Goal: Task Accomplishment & Management: Use online tool/utility

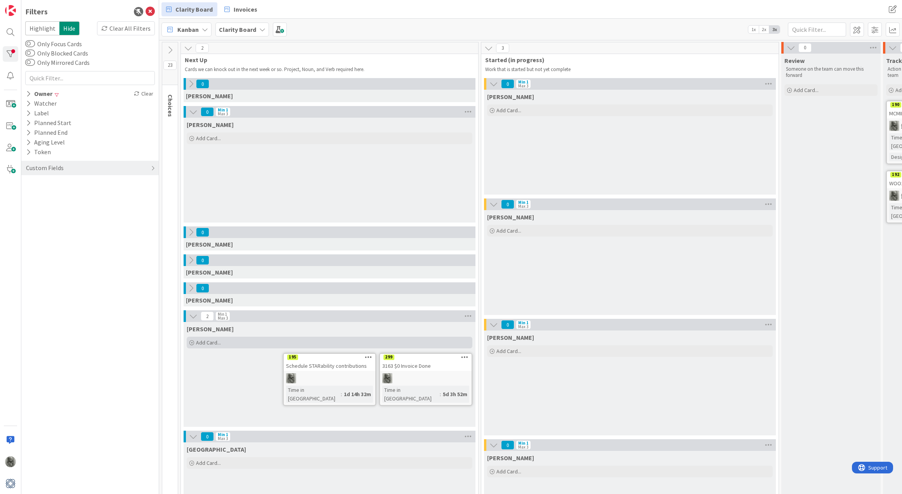
click at [207, 342] on span "Add Card..." at bounding box center [208, 342] width 25 height 7
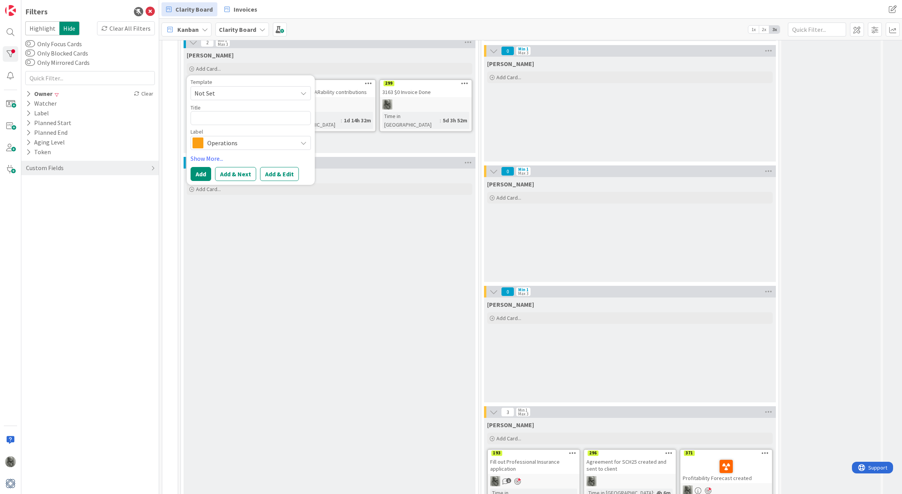
scroll to position [273, 0]
click at [254, 123] on textarea at bounding box center [251, 118] width 120 height 14
type textarea "x"
type textarea "S"
type textarea "x"
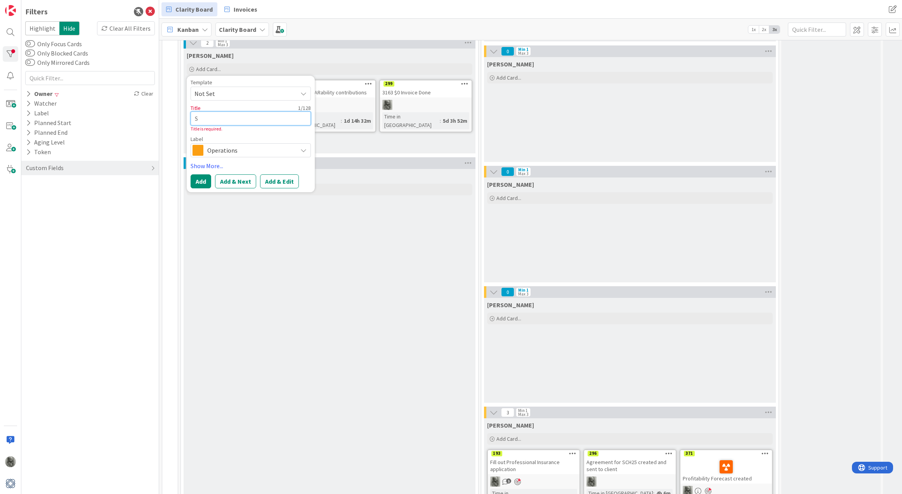
type textarea "Se"
type textarea "x"
type textarea "Sen"
type textarea "x"
type textarea "Send"
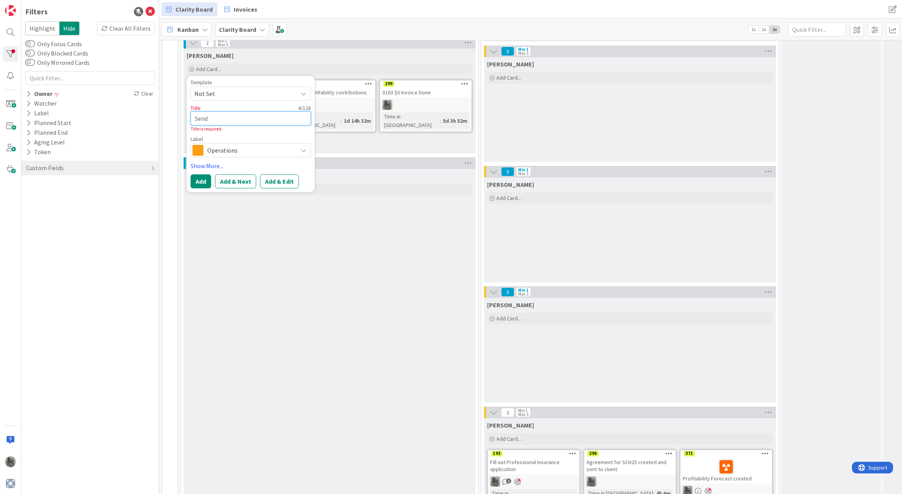
type textarea "x"
type textarea "Send"
type textarea "x"
type textarea "Send i"
type textarea "x"
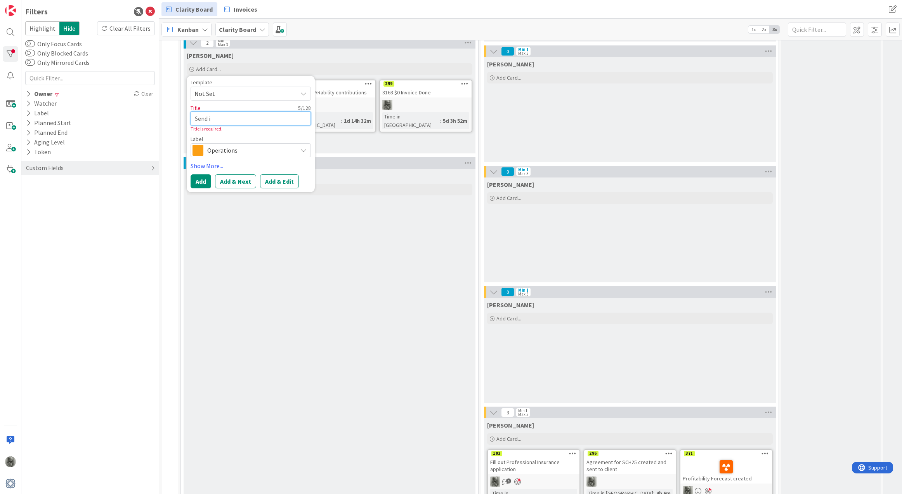
type textarea "Send in"
type textarea "x"
type textarea "Send inv"
type textarea "x"
type textarea "Send invo"
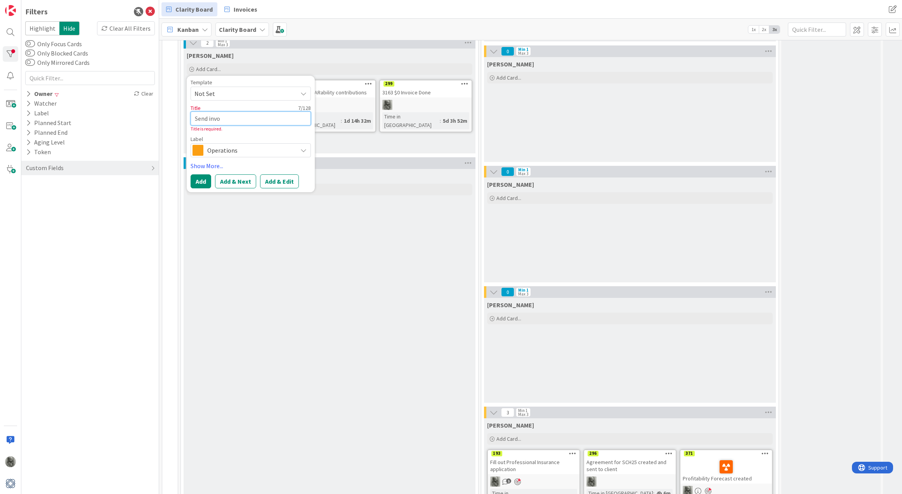
type textarea "x"
type textarea "Send invoi"
type textarea "x"
type textarea "Send invoic"
type textarea "x"
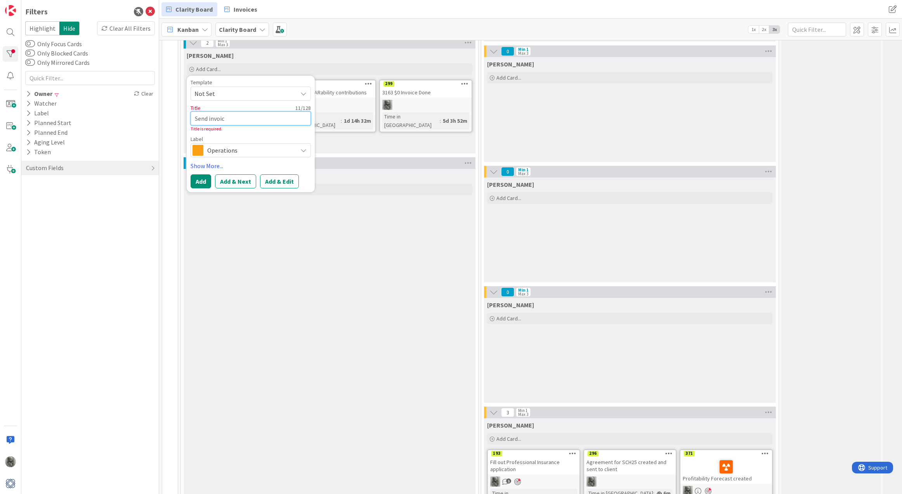
type textarea "Send invoice"
type textarea "x"
type textarea "Send invoices"
type textarea "x"
type textarea "Send invoices"
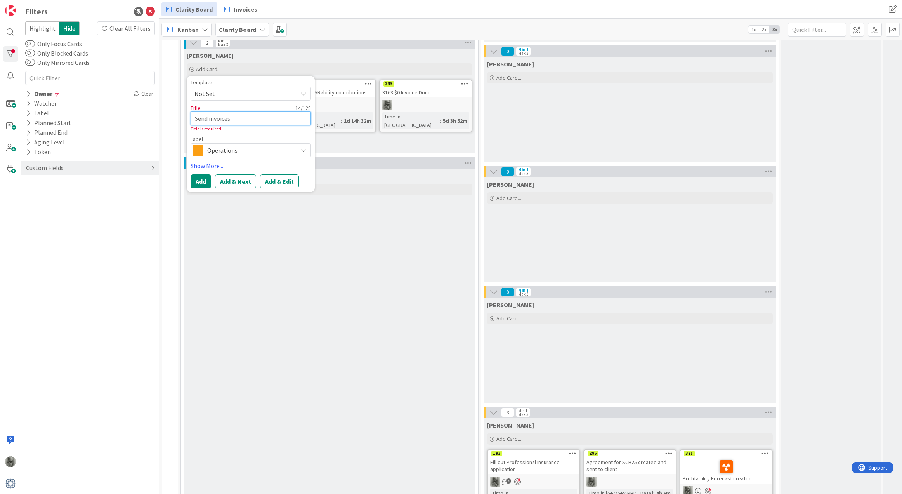
type textarea "x"
type textarea "Send invoices t"
type textarea "x"
type textarea "Send invoices to"
type textarea "x"
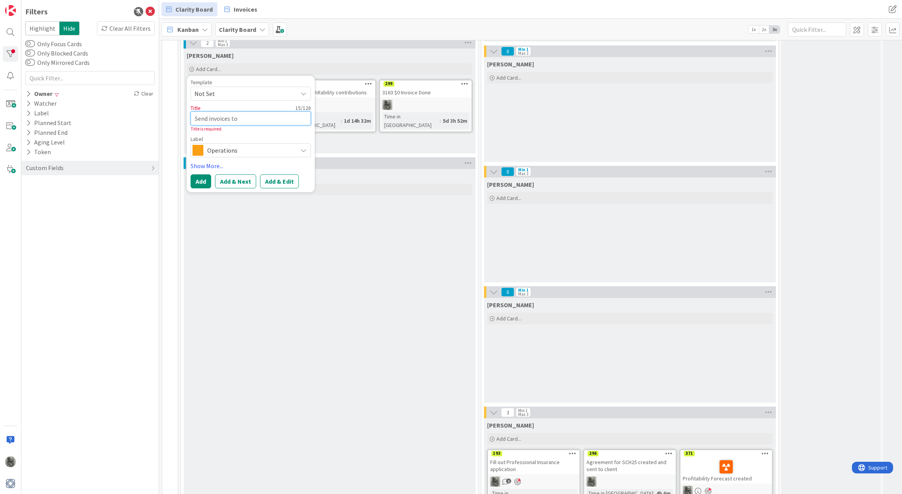
type textarea "Send invoices to"
type textarea "x"
type textarea "Send invoices to E"
type textarea "x"
type textarea "Send invoices to Ed"
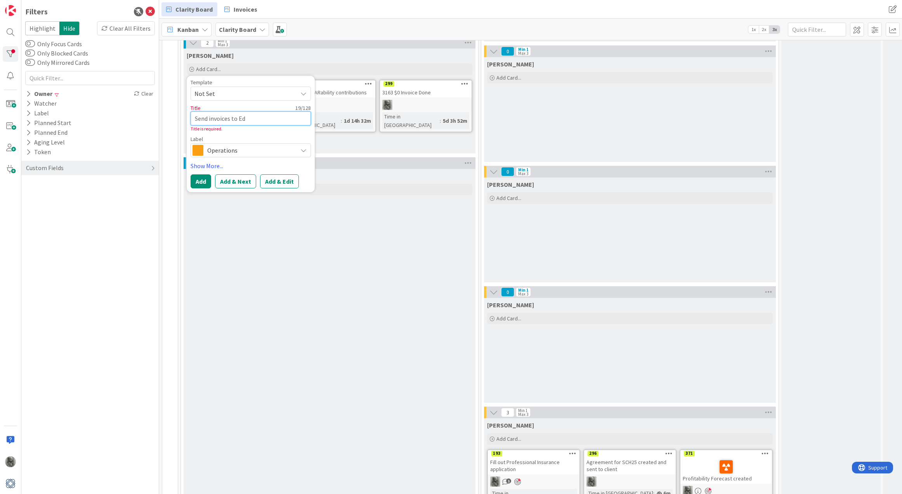
type textarea "x"
type textarea "Send invoices to [PERSON_NAME]"
type textarea "x"
type textarea "Send invoices to [GEOGRAPHIC_DATA]"
type textarea "x"
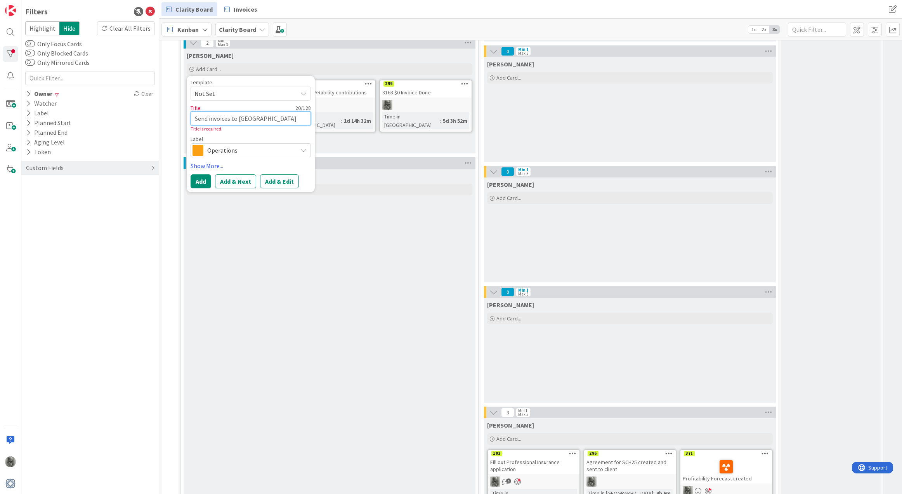
type textarea "Send invoices to [GEOGRAPHIC_DATA]"
type textarea "x"
type textarea "Send invoices to [PERSON_NAME]"
type textarea "x"
type textarea "Send invoices to [PERSON_NAME]"
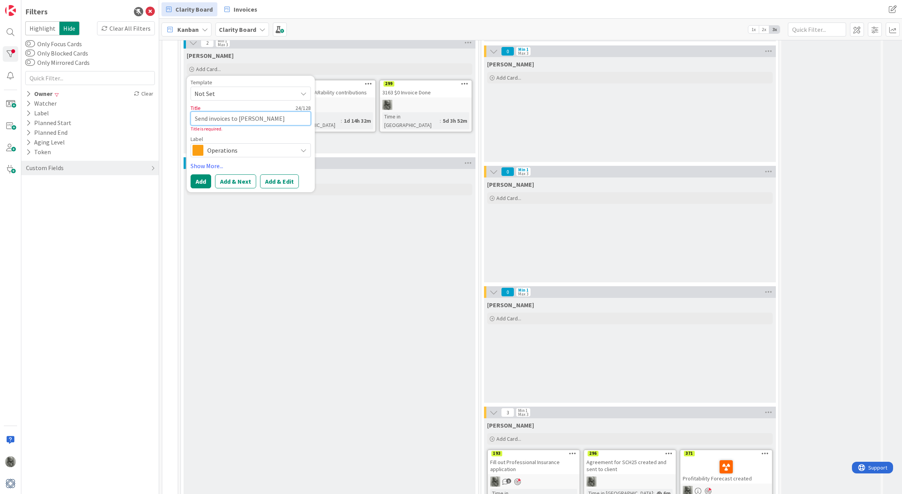
type textarea "x"
type textarea "Send invoices to [PERSON_NAME]"
type textarea "x"
type textarea "Send invoices to [PERSON_NAME]"
type textarea "x"
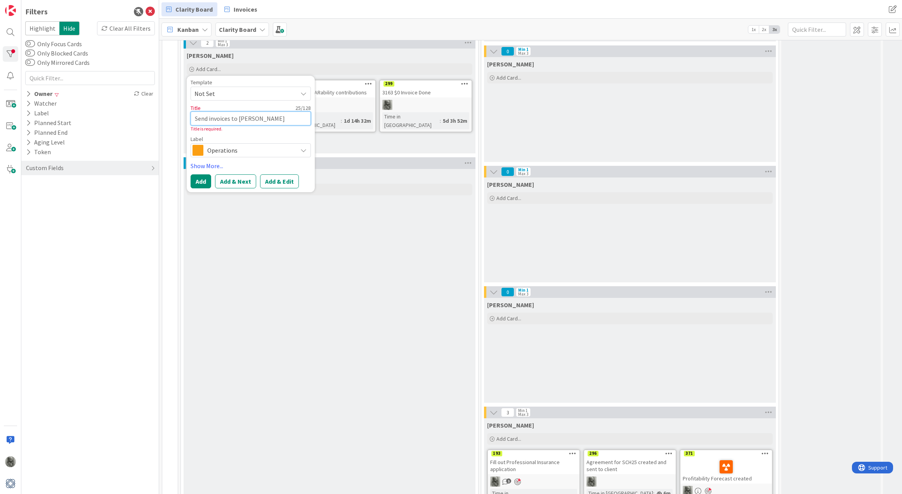
type textarea "Send invoices to [PERSON_NAME]"
type textarea "x"
type textarea "Send invoices to [PERSON_NAME]"
type textarea "x"
type textarea "Send invoices to [PERSON_NAME]"
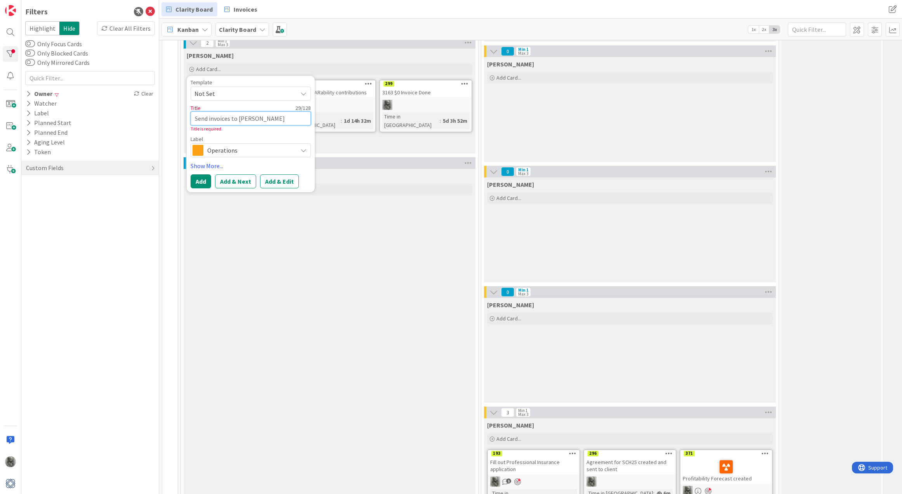
type textarea "x"
type textarea "Send invoices to [PERSON_NAME]"
type textarea "x"
type textarea "Send invoices to [PERSON_NAME]"
type textarea "x"
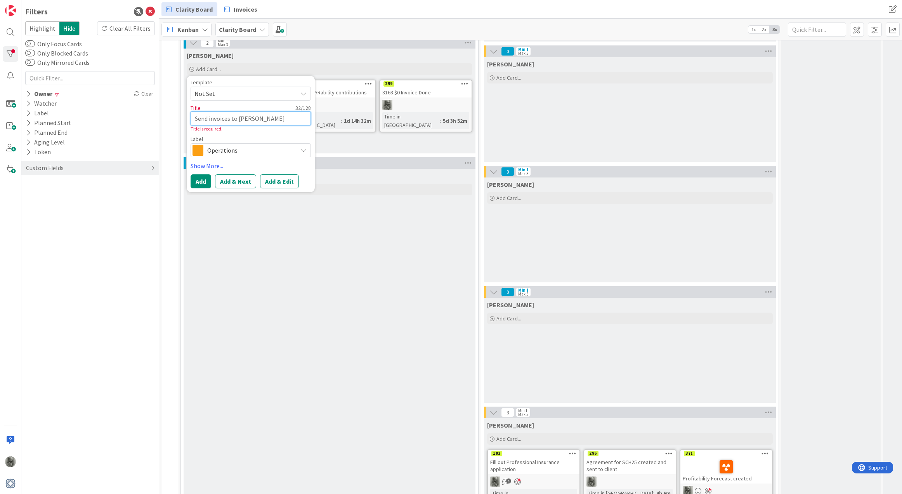
type textarea "Send invoices to [PERSON_NAME]"
click at [223, 150] on span "Operations" at bounding box center [250, 150] width 86 height 11
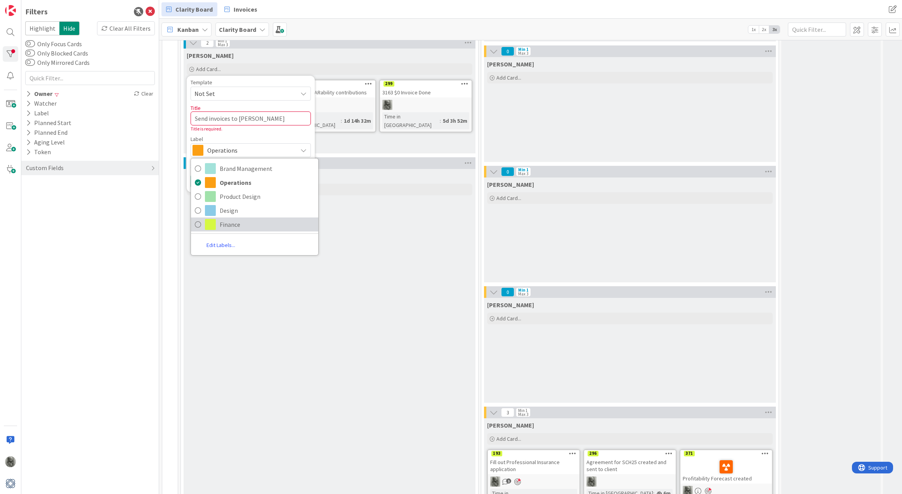
click at [232, 228] on span "Finance" at bounding box center [267, 225] width 95 height 12
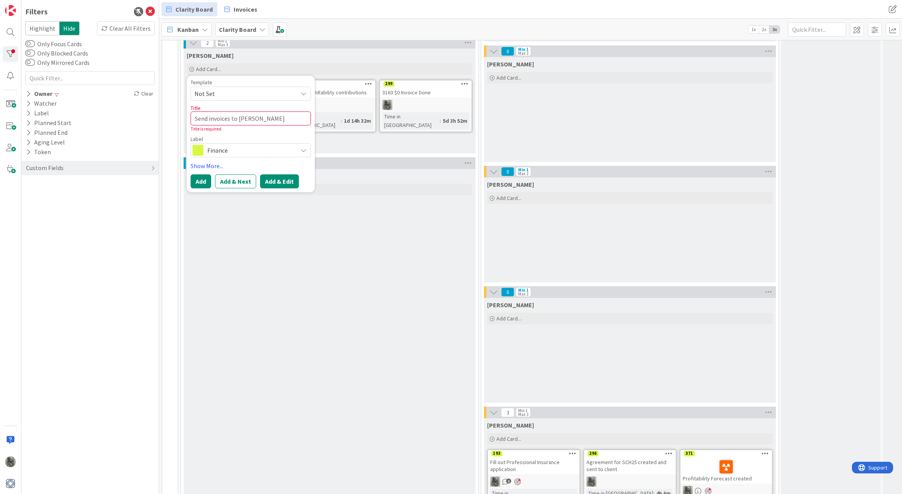
click at [282, 182] on button "Add & Edit" at bounding box center [279, 181] width 39 height 14
type textarea "x"
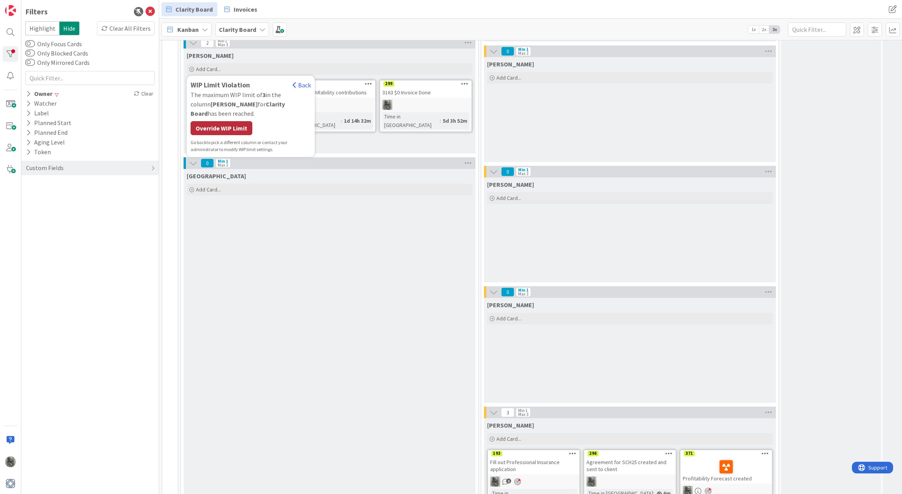
click at [233, 122] on div "Override WIP Limit" at bounding box center [222, 128] width 62 height 14
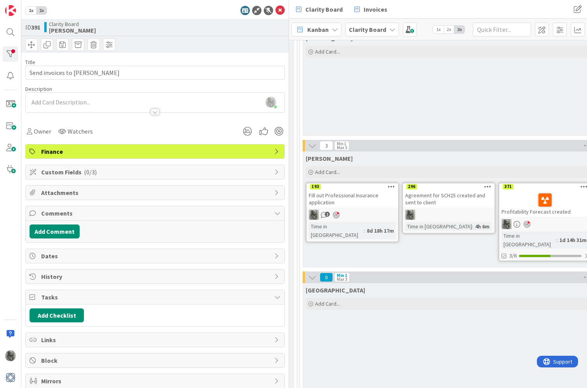
scroll to position [540, 311]
click at [12, 56] on div at bounding box center [11, 54] width 16 height 16
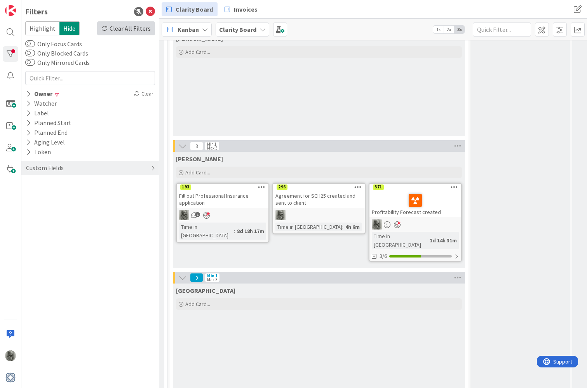
click at [123, 30] on div "Clear All Filters" at bounding box center [126, 28] width 58 height 14
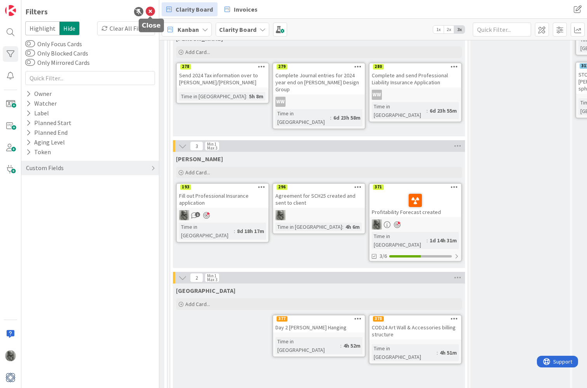
click at [149, 9] on icon at bounding box center [150, 11] width 9 height 9
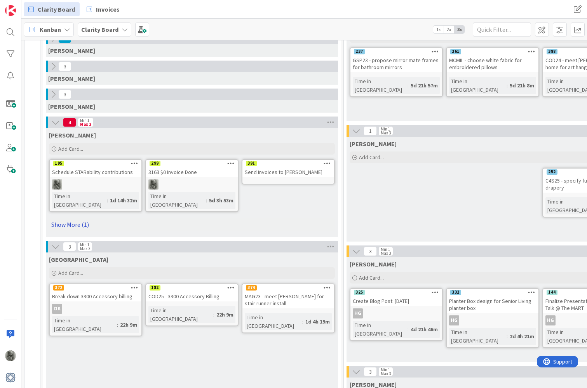
scroll to position [194, 0]
click at [67, 218] on link "Show More (1)" at bounding box center [192, 224] width 286 height 12
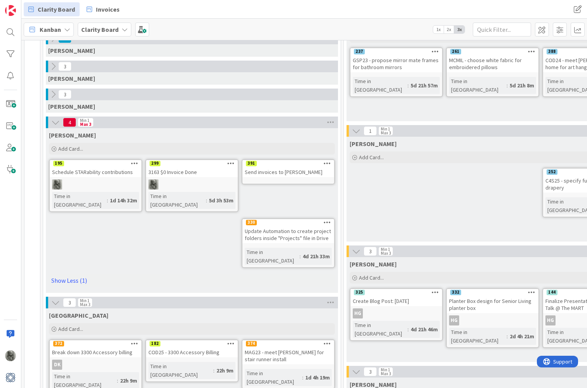
click at [326, 163] on icon at bounding box center [326, 162] width 7 height 5
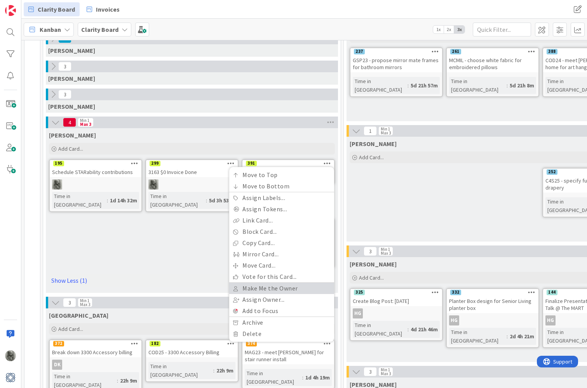
click at [269, 286] on link "Make Me the Owner" at bounding box center [281, 288] width 105 height 11
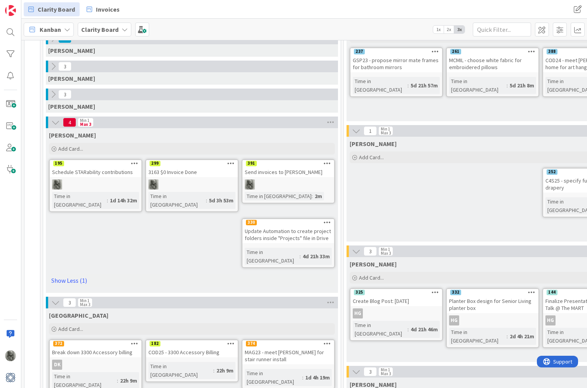
click at [178, 226] on div "[PERSON_NAME] Add Card... Template Not Set Title 0 / 128 Label Operations Brand…" at bounding box center [192, 210] width 292 height 165
